Goal: Subscribe to service/newsletter

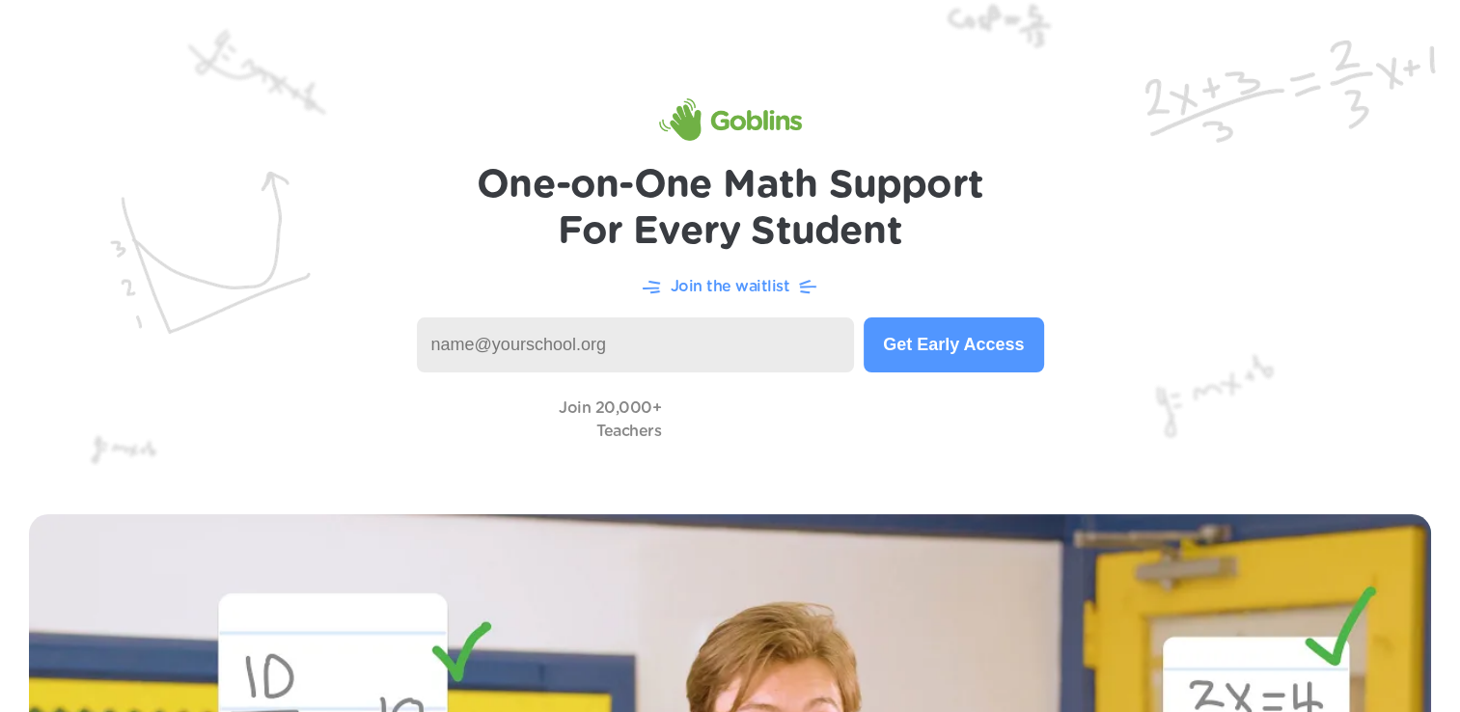
click at [712, 335] on input at bounding box center [636, 344] width 438 height 55
type input "[EMAIL_ADDRESS][DOMAIN_NAME]"
click at [977, 352] on button "Get Early Access" at bounding box center [952, 344] width 179 height 55
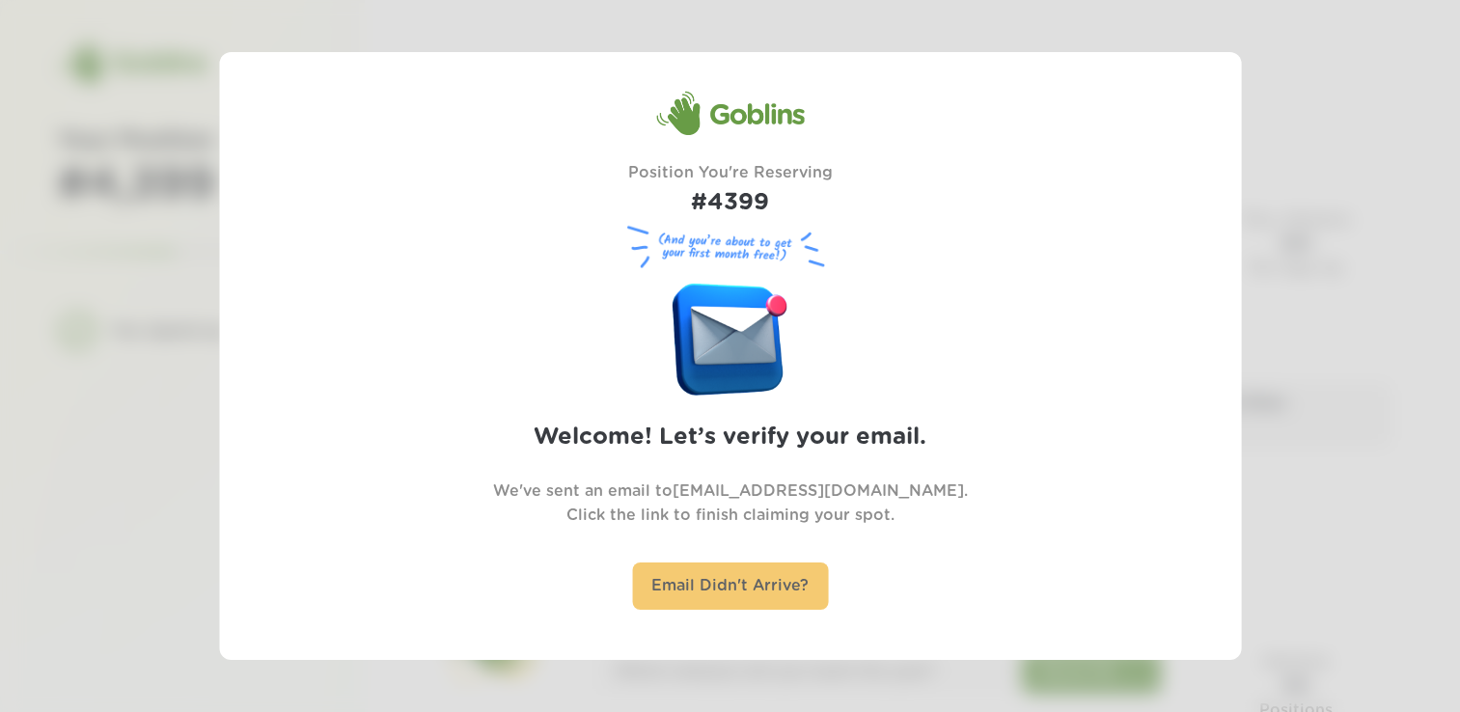
click at [779, 590] on div "Email Didn't Arrive?" at bounding box center [730, 585] width 196 height 47
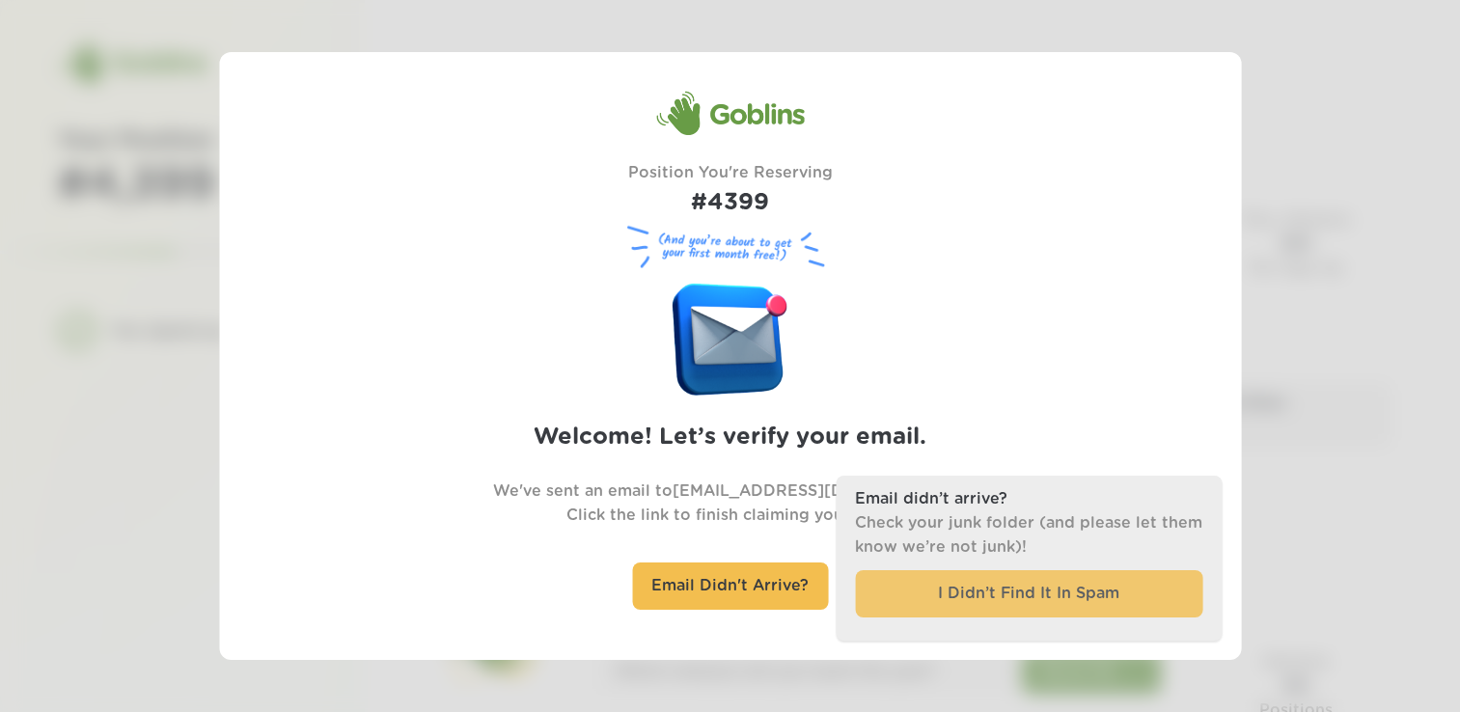
click at [974, 593] on div "I Didn’t Find It In Spam" at bounding box center [1028, 593] width 347 height 47
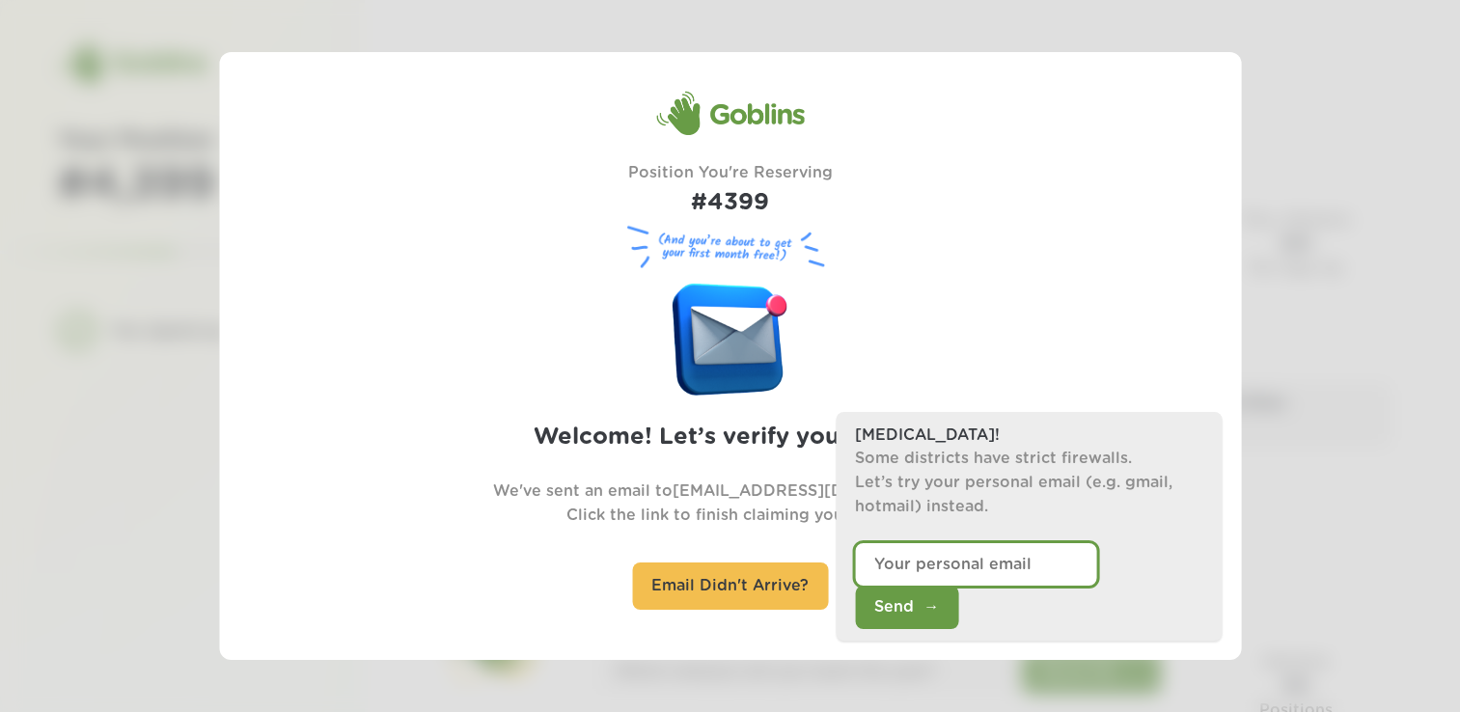
click at [1031, 586] on input "email" at bounding box center [975, 563] width 241 height 43
type input "[EMAIL_ADDRESS][DOMAIN_NAME]"
click at [958, 626] on button "Send" at bounding box center [906, 607] width 103 height 43
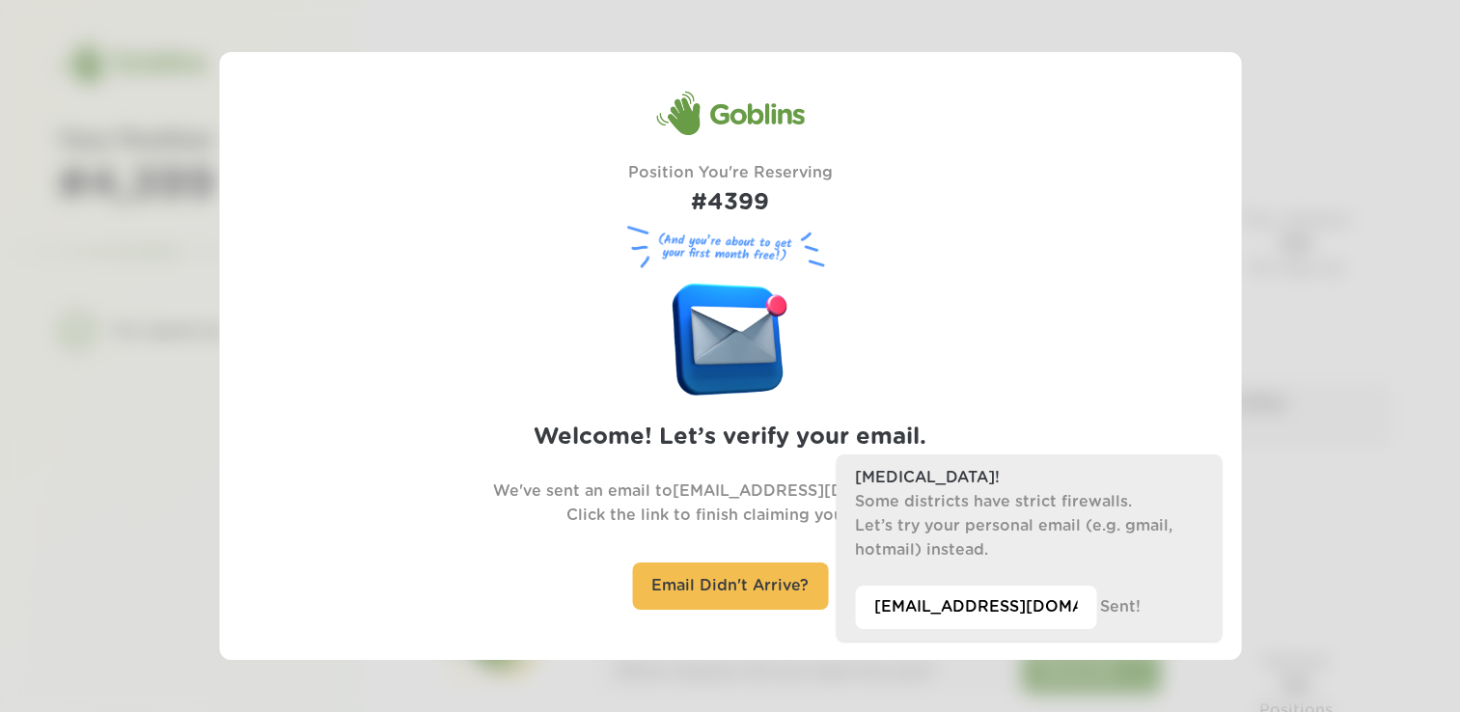
click at [1133, 606] on div "Plan B! Some districts have strict firewalls. Let’s try your personal email (e.…" at bounding box center [1028, 547] width 386 height 186
click at [1109, 614] on div "Plan B! Some districts have strict firewalls. Let’s try your personal email (e.…" at bounding box center [1028, 547] width 386 height 186
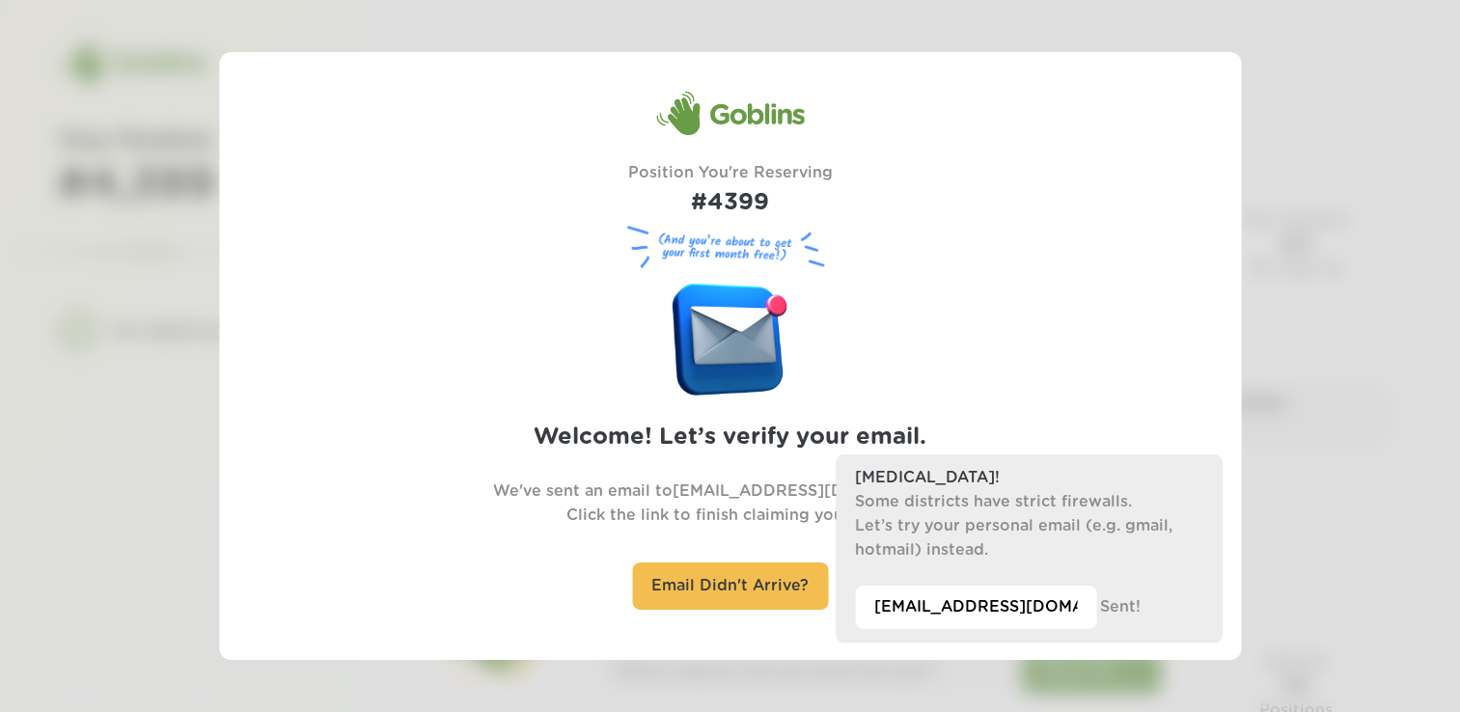
click at [1236, 491] on div "Goblins Position You're Reserving #4399 (And you’re about to get your first mon…" at bounding box center [730, 356] width 1022 height 608
click at [672, 574] on div "Email Didn't Arrive?" at bounding box center [730, 585] width 196 height 47
drag, startPoint x: 672, startPoint y: 574, endPoint x: 641, endPoint y: 473, distance: 106.2
click at [641, 473] on div "Goblins Position You're Reserving #4399 (And you’re about to get your first mon…" at bounding box center [730, 356] width 810 height 531
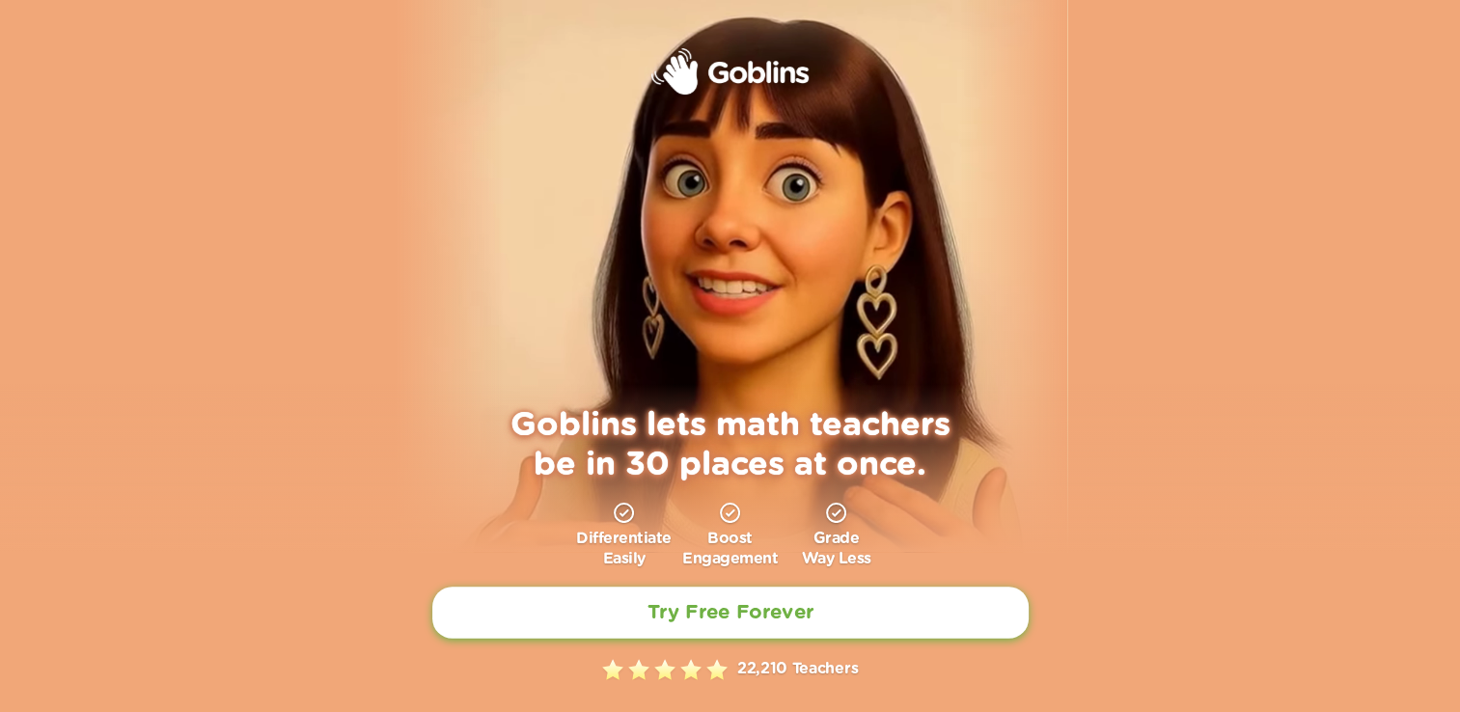
click at [757, 595] on link "Try Free Forever" at bounding box center [730, 613] width 596 height 52
